Goal: Task Accomplishment & Management: Use online tool/utility

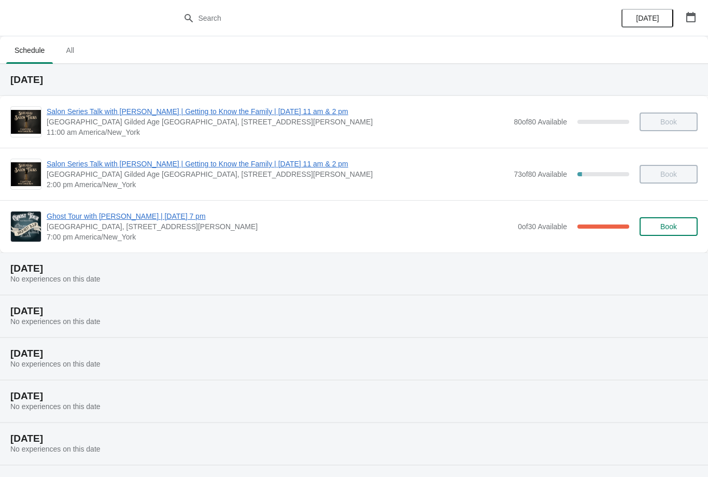
click at [88, 217] on span "Ghost Tour with [PERSON_NAME] | [DATE] 7 pm" at bounding box center [280, 216] width 466 height 10
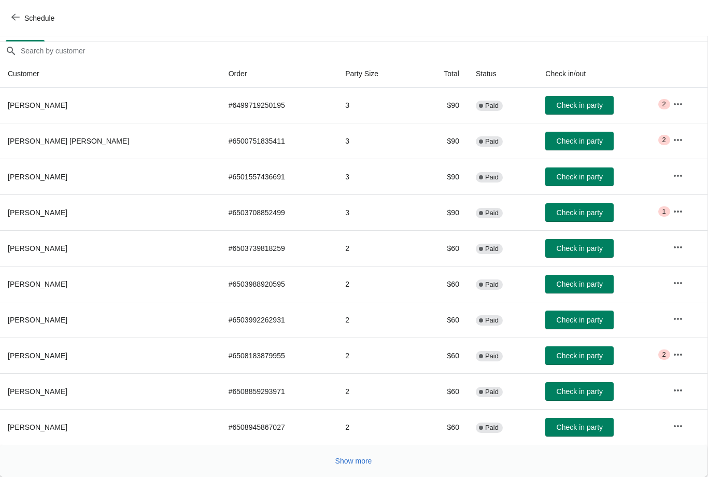
click at [348, 457] on span "Show more" at bounding box center [354, 461] width 37 height 8
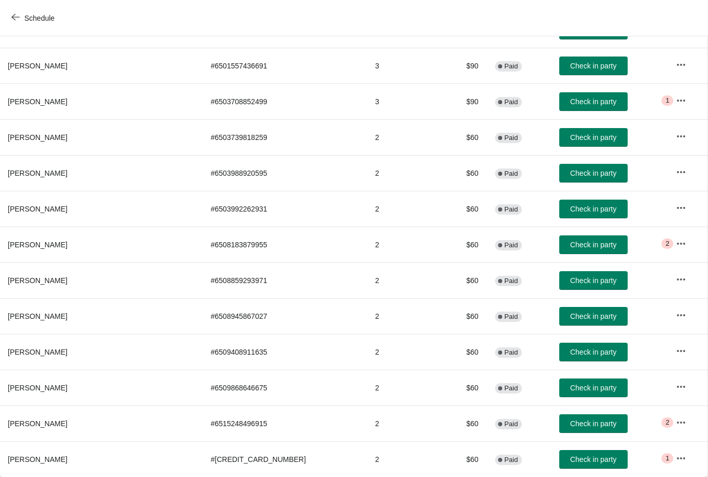
scroll to position [196, 1]
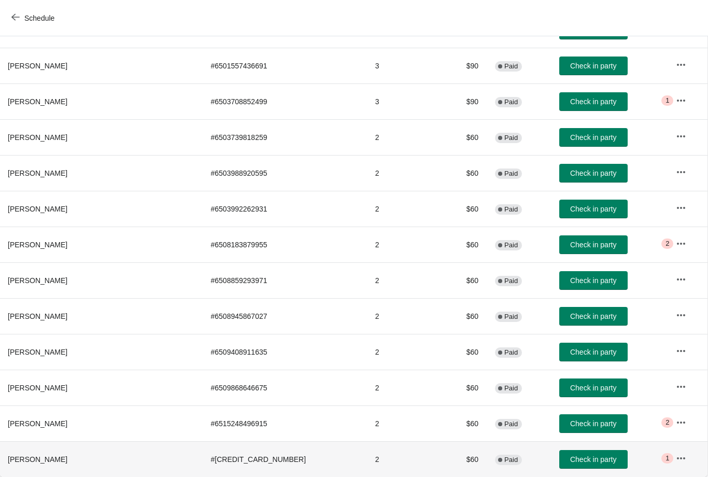
click at [570, 456] on span "Check in party" at bounding box center [593, 459] width 46 height 8
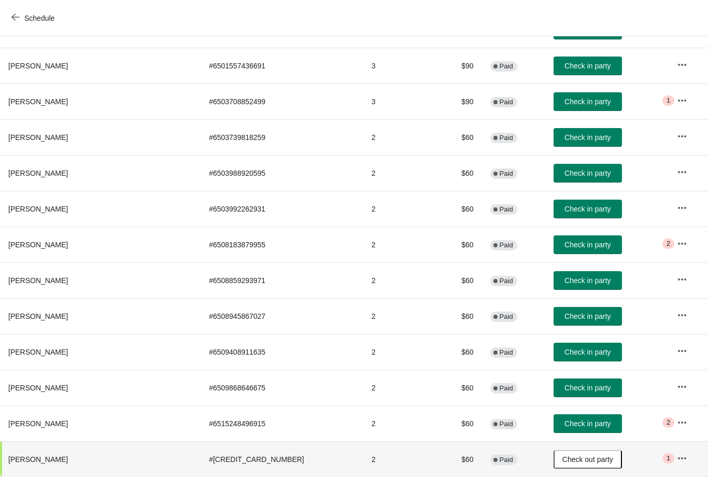
scroll to position [196, 0]
click at [21, 13] on span "Schedule" at bounding box center [33, 18] width 41 height 10
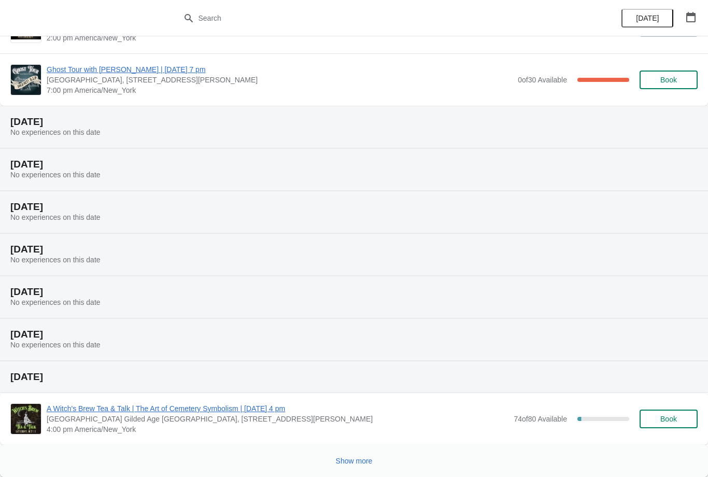
scroll to position [147, 0]
click at [362, 453] on button "Show more" at bounding box center [354, 461] width 45 height 19
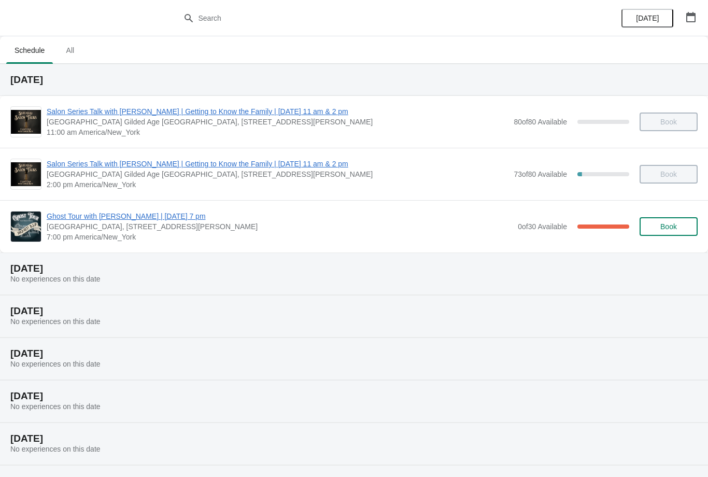
scroll to position [0, 0]
click at [150, 216] on span "Ghost Tour with [PERSON_NAME] | [DATE] 7 pm" at bounding box center [280, 216] width 466 height 10
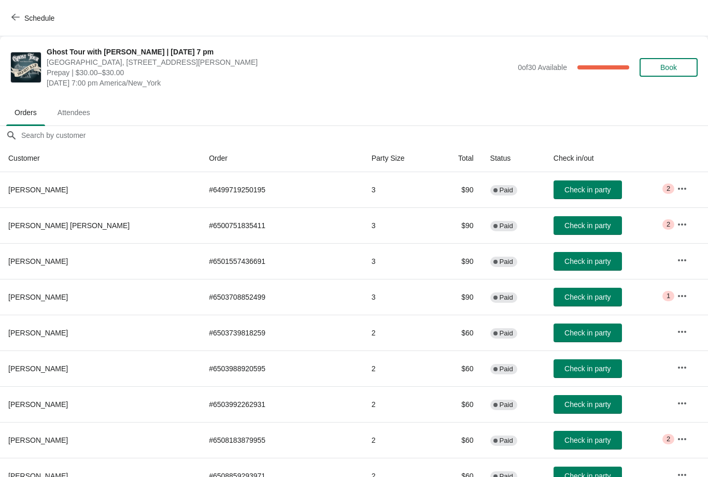
click at [565, 405] on span "Check in party" at bounding box center [588, 404] width 46 height 8
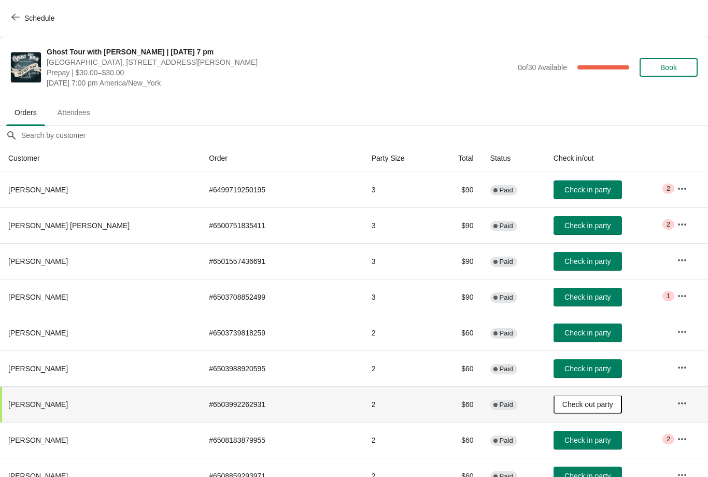
click at [565, 369] on span "Check in party" at bounding box center [588, 369] width 46 height 8
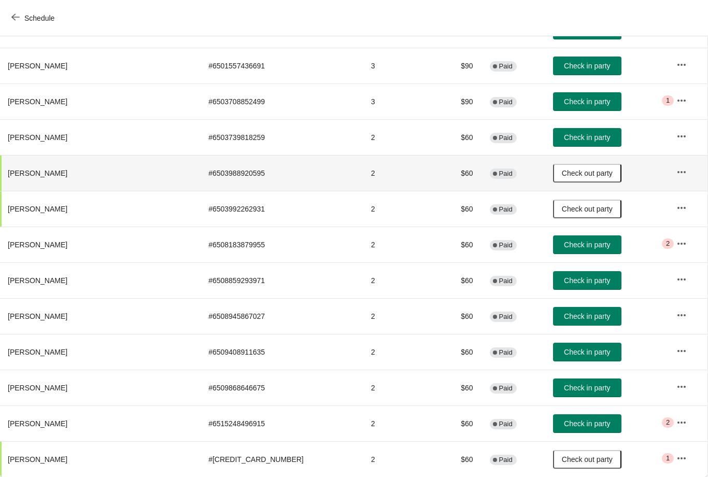
scroll to position [196, 1]
click at [564, 391] on span "Check in party" at bounding box center [587, 388] width 46 height 8
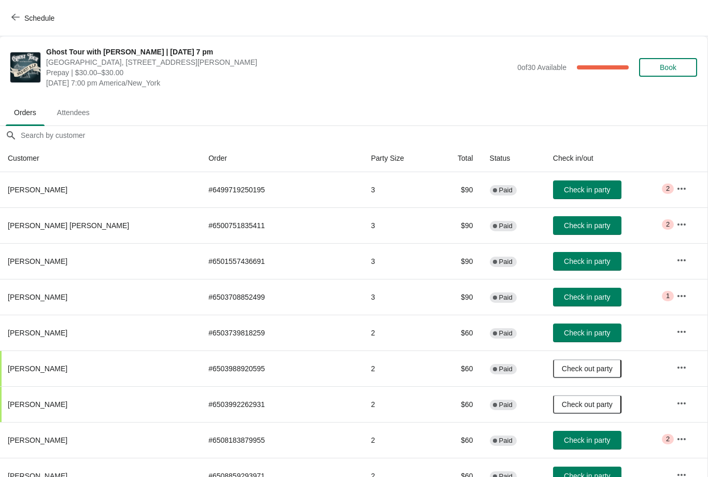
scroll to position [0, 1]
click at [553, 254] on button "Check in party" at bounding box center [587, 261] width 68 height 19
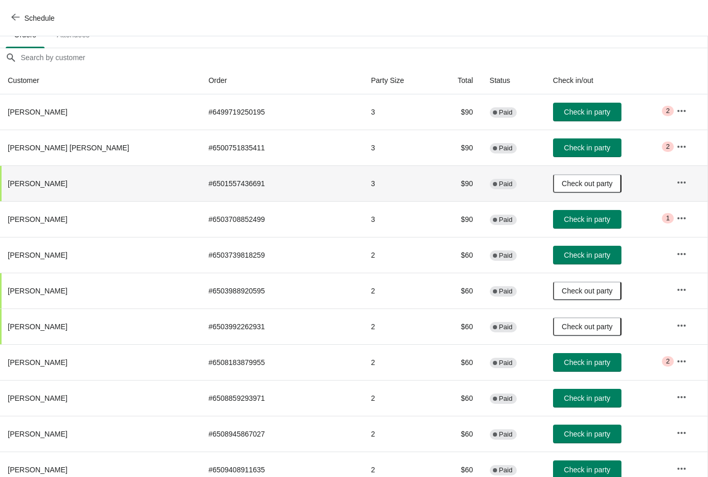
scroll to position [75, 1]
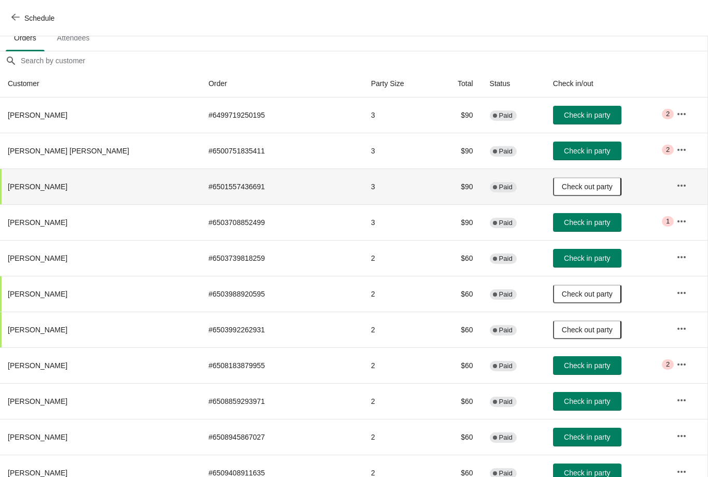
click at [564, 363] on span "Check in party" at bounding box center [587, 365] width 46 height 8
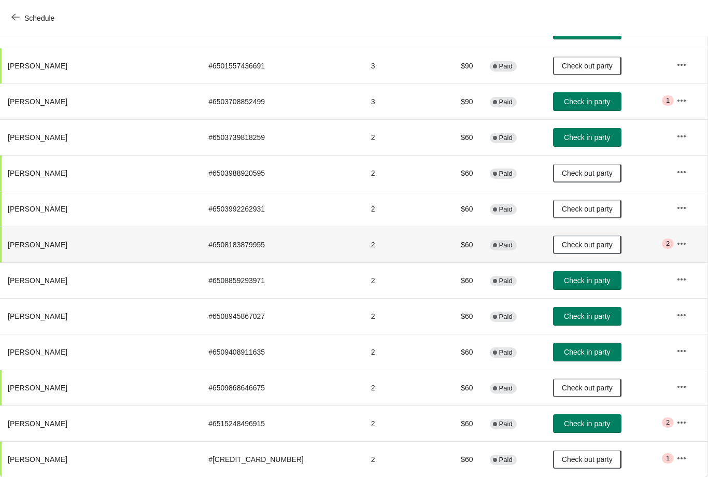
scroll to position [196, 1]
click at [564, 282] on span "Check in party" at bounding box center [587, 280] width 46 height 8
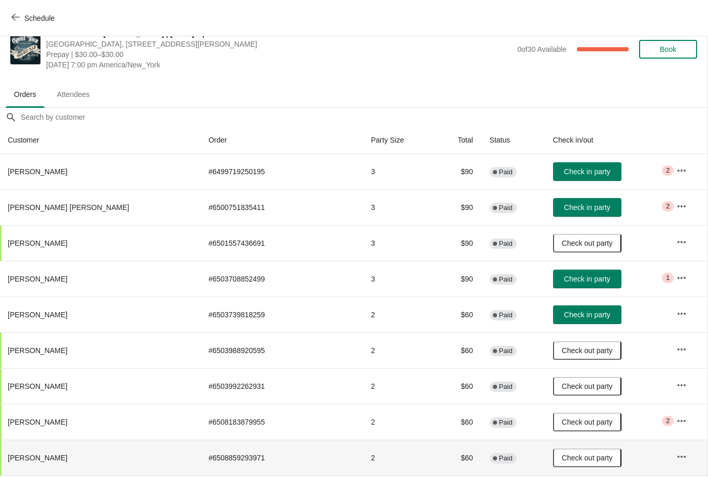
scroll to position [18, 1]
click at [564, 170] on span "Check in party" at bounding box center [587, 172] width 46 height 8
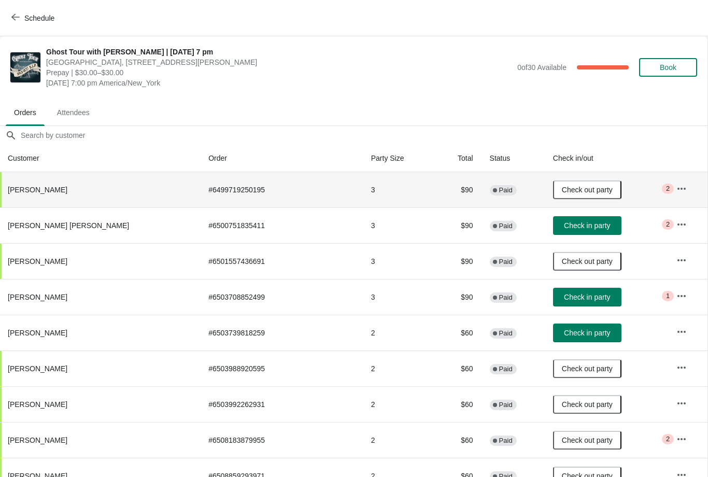
scroll to position [2, 1]
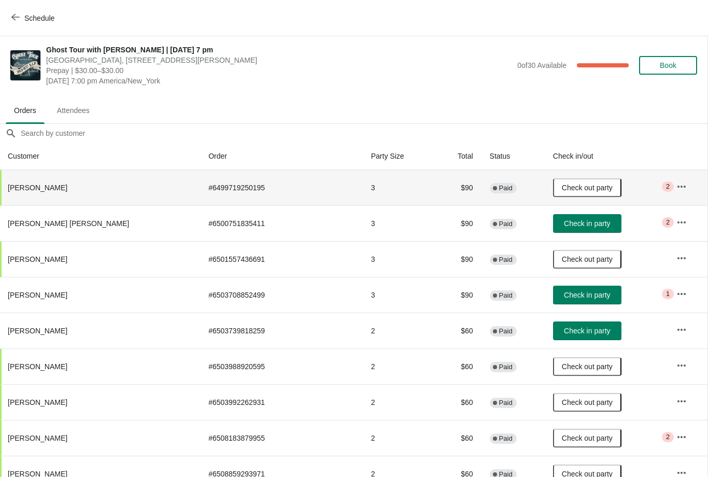
click at [564, 225] on span "Check in party" at bounding box center [587, 223] width 46 height 8
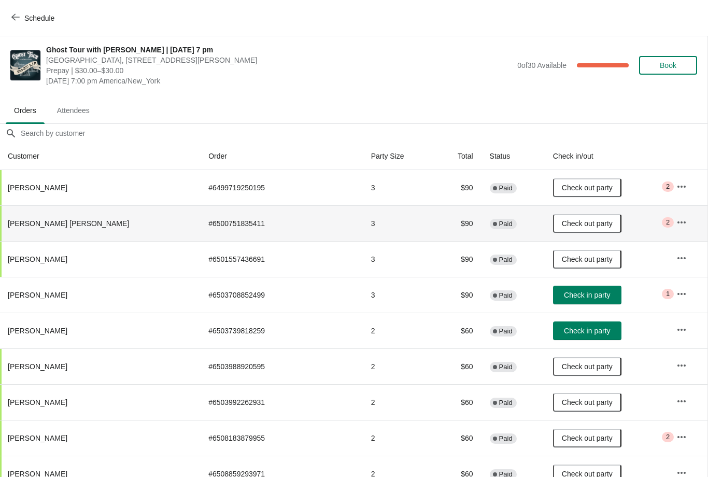
click at [564, 332] on span "Check in party" at bounding box center [587, 331] width 46 height 8
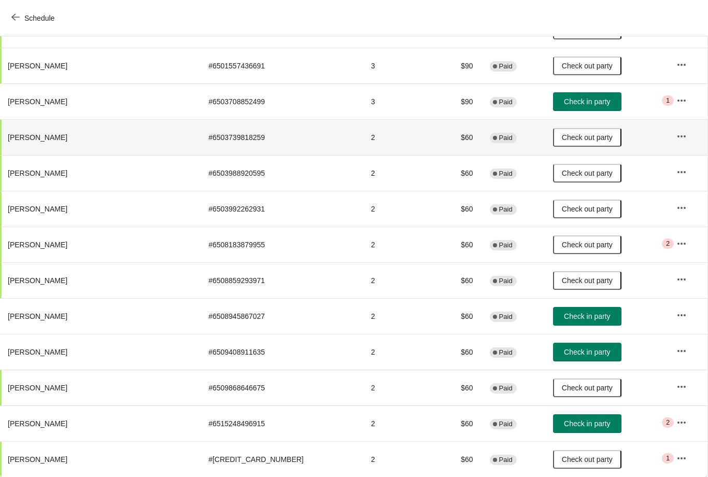
scroll to position [196, 1]
click at [564, 423] on span "Check in party" at bounding box center [587, 424] width 46 height 8
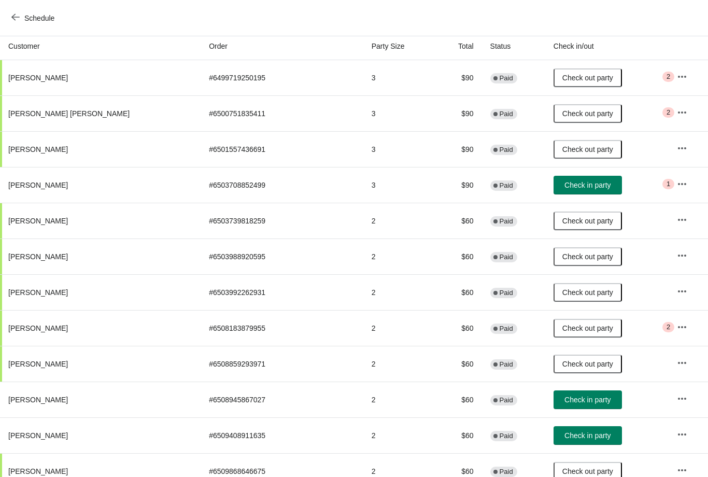
scroll to position [111, 0]
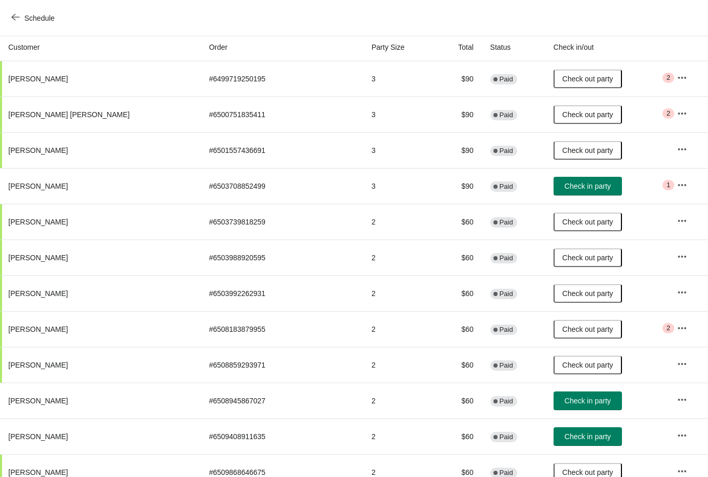
click at [554, 195] on button "Check in party" at bounding box center [588, 186] width 68 height 19
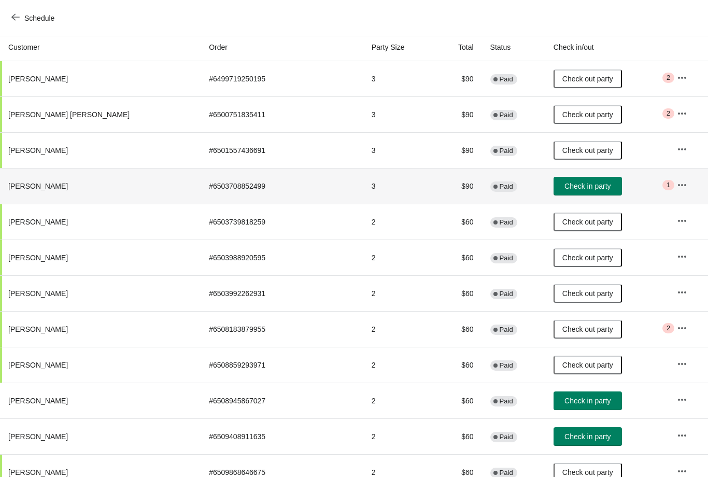
click at [558, 179] on button "Check in party" at bounding box center [588, 186] width 68 height 19
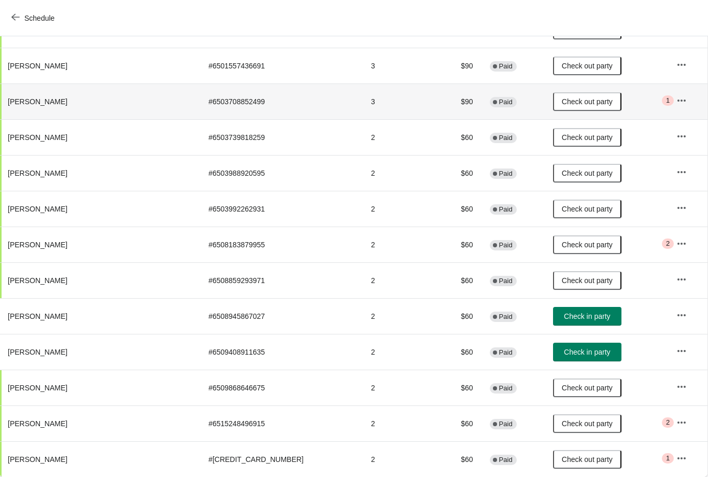
scroll to position [196, 1]
